Goal: Information Seeking & Learning: Understand process/instructions

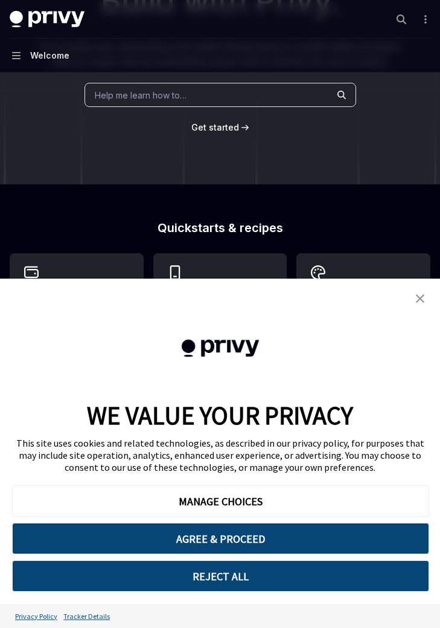
scroll to position [164, 0]
click at [246, 91] on div "Help me learn how to…" at bounding box center [221, 94] width 272 height 24
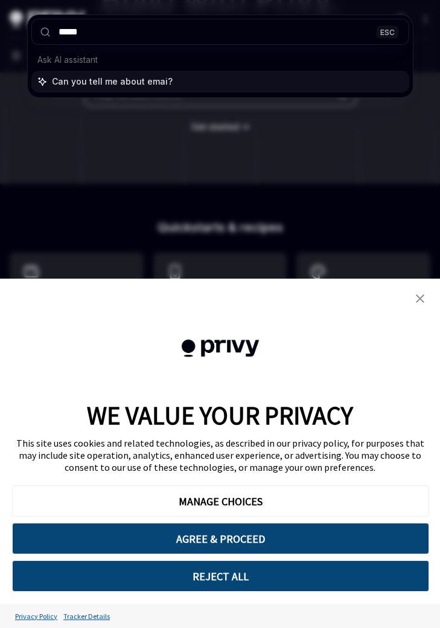
type input "*****"
type textarea "*"
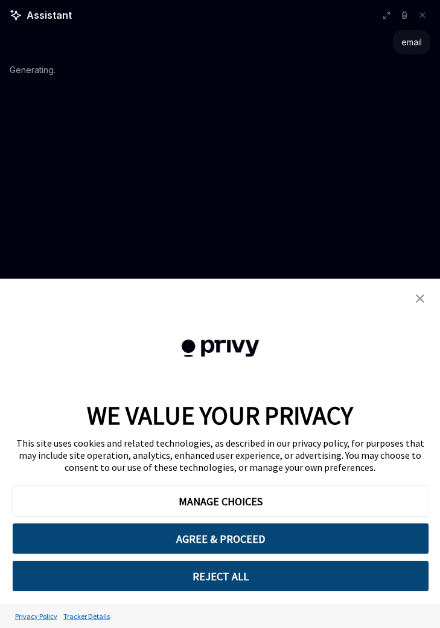
click at [418, 298] on img "close banner" at bounding box center [420, 298] width 8 height 8
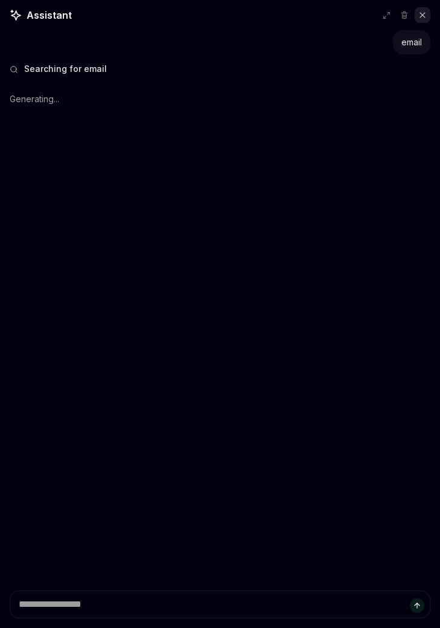
click at [421, 10] on button at bounding box center [423, 15] width 16 height 16
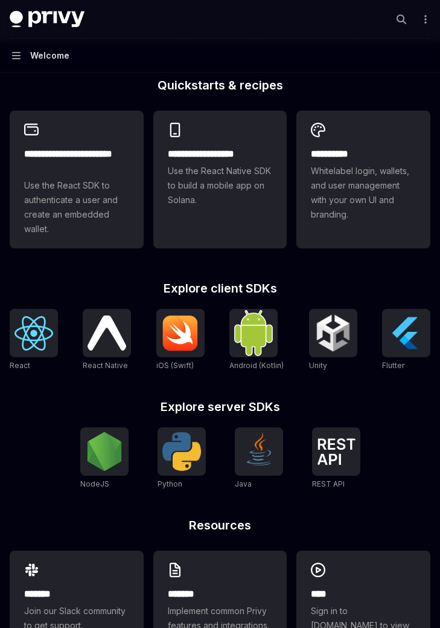
scroll to position [352, 0]
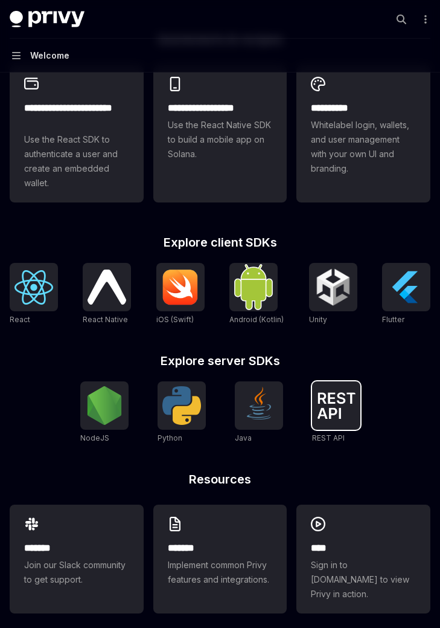
click at [332, 399] on img at bounding box center [336, 405] width 39 height 27
type textarea "*"
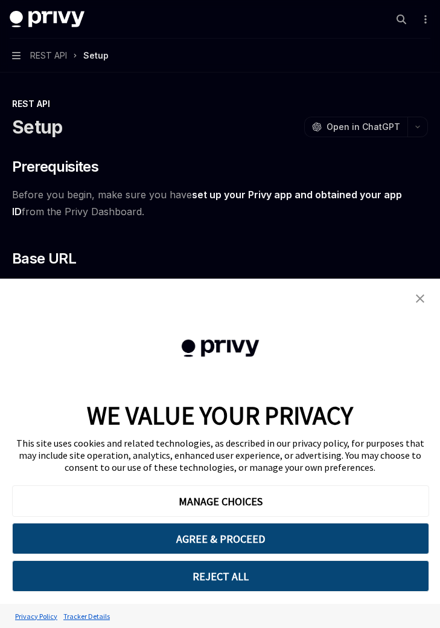
click at [422, 291] on link "close banner" at bounding box center [420, 298] width 24 height 24
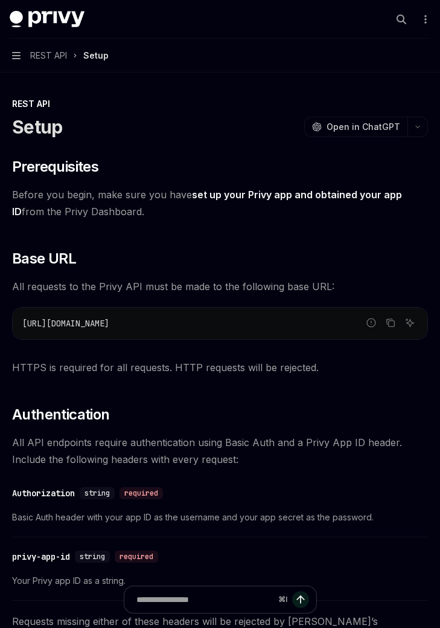
type textarea "*"
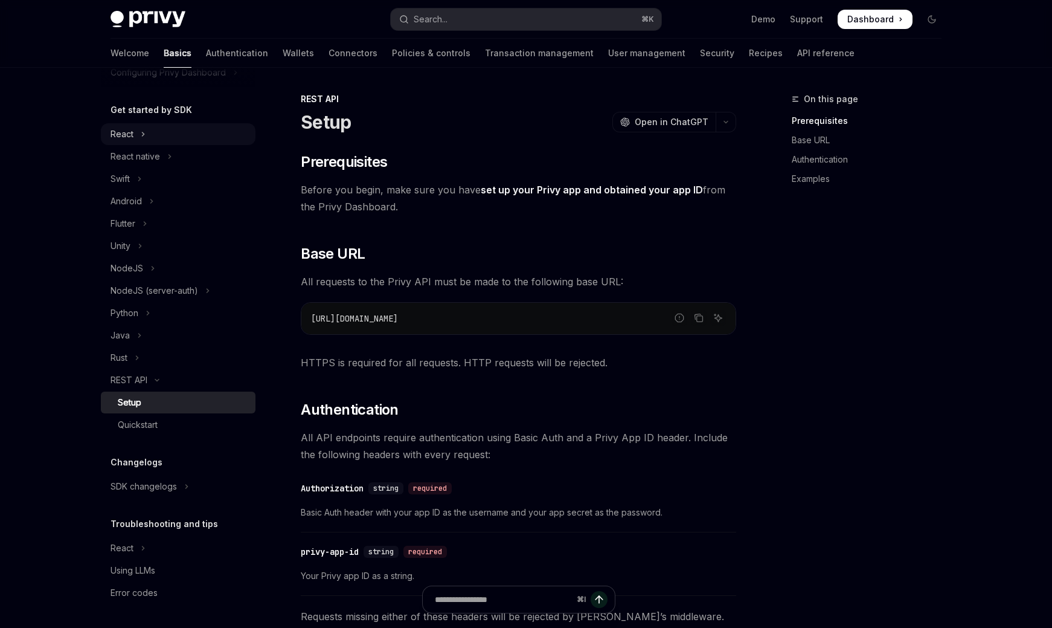
scroll to position [113, 0]
click at [440, 20] on button "Search... ⌘ K" at bounding box center [526, 19] width 271 height 22
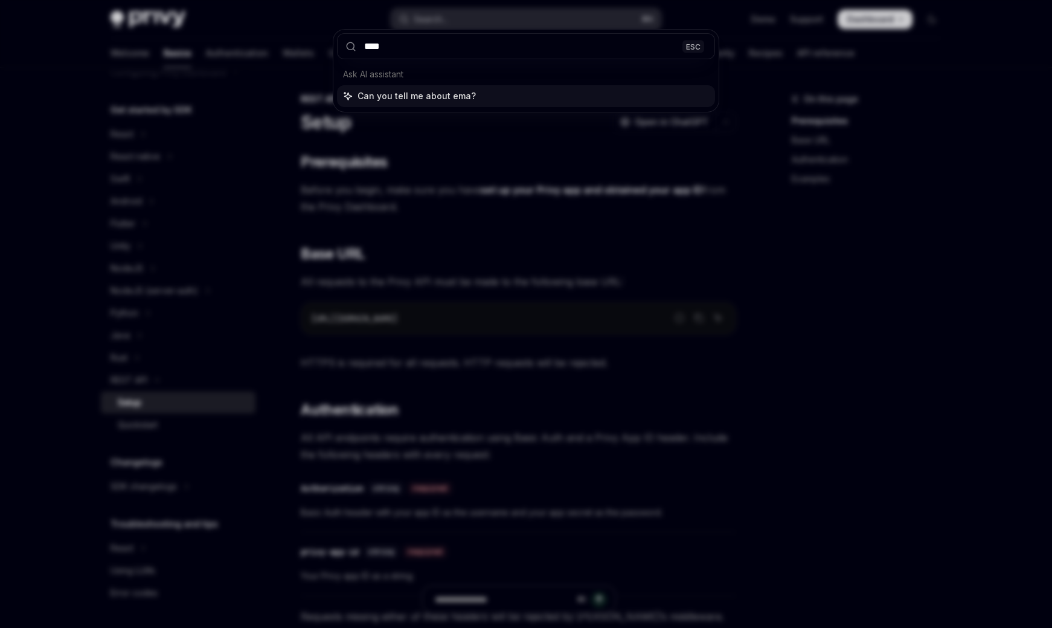
type input "*****"
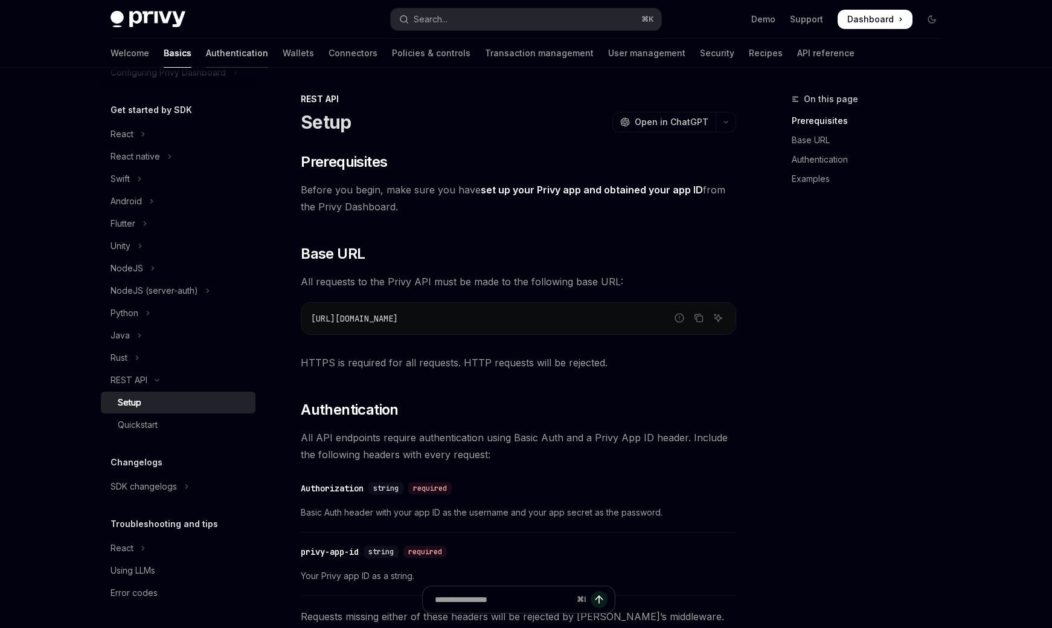
click at [206, 56] on link "Authentication" at bounding box center [237, 53] width 62 height 29
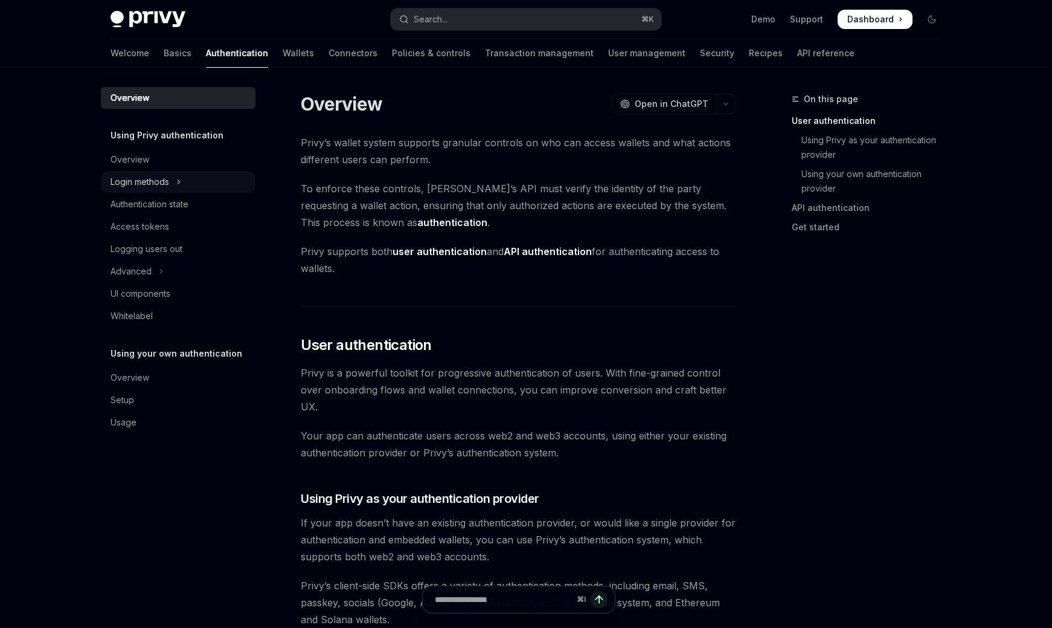
click at [199, 180] on button "Login methods" at bounding box center [178, 182] width 155 height 22
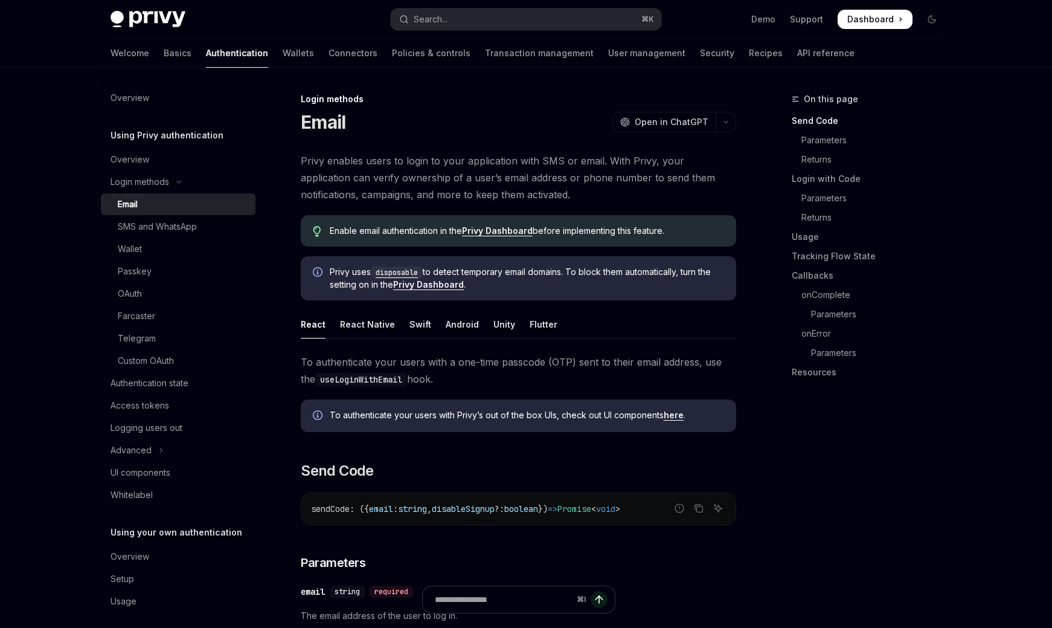
click at [189, 201] on div "Email" at bounding box center [183, 204] width 130 height 14
type textarea "*"
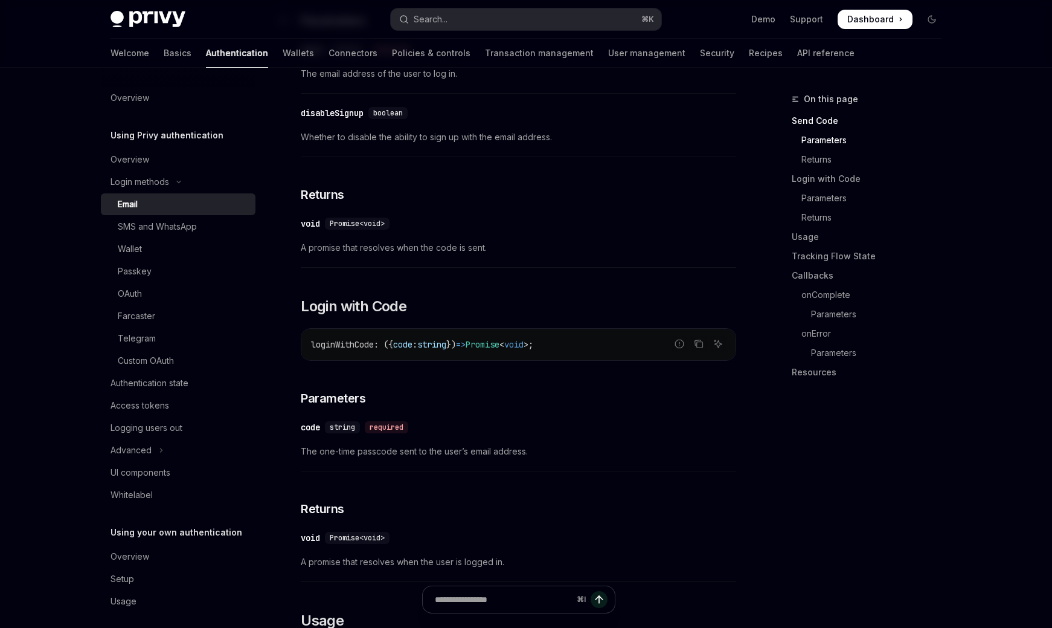
scroll to position [542, 0]
click at [440, 240] on link "Usage" at bounding box center [871, 236] width 159 height 19
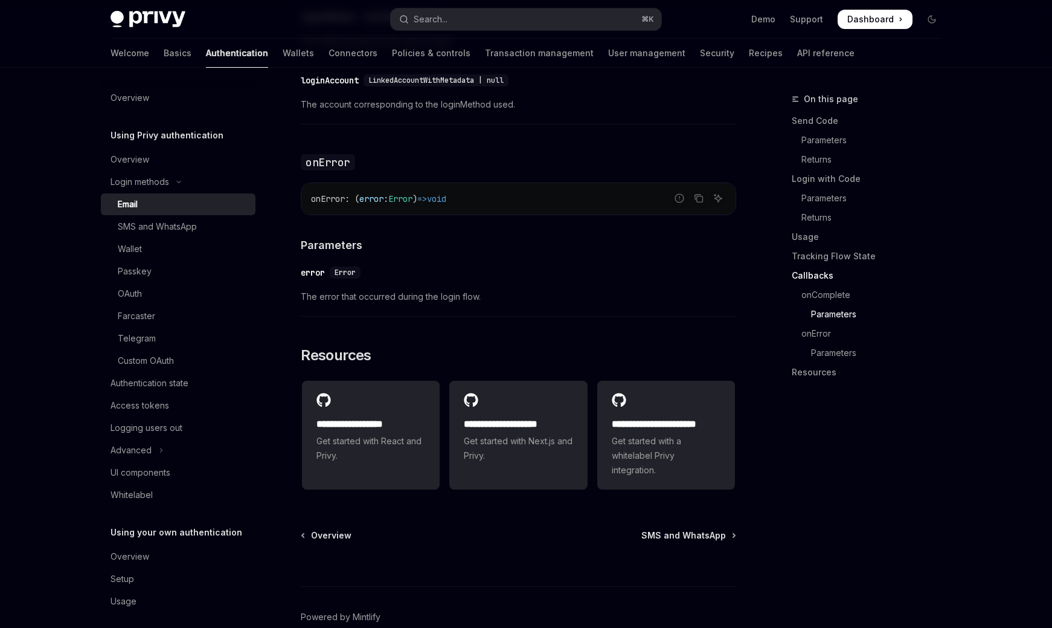
scroll to position [2397, 0]
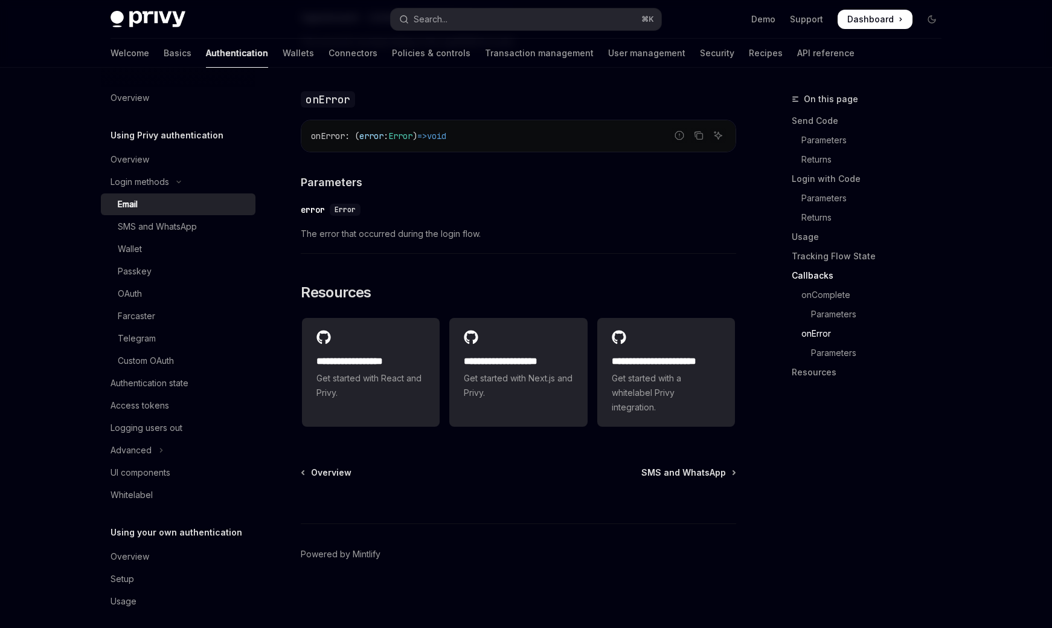
click at [440, 538] on footer "Powered by Mintlify" at bounding box center [518, 575] width 435 height 104
